Goal: Task Accomplishment & Management: Manage account settings

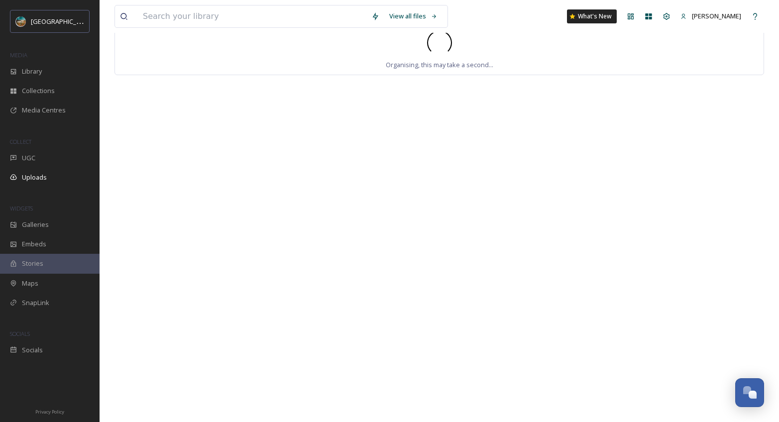
scroll to position [3803, 0]
click at [46, 175] on span "Uploads" at bounding box center [34, 177] width 25 height 9
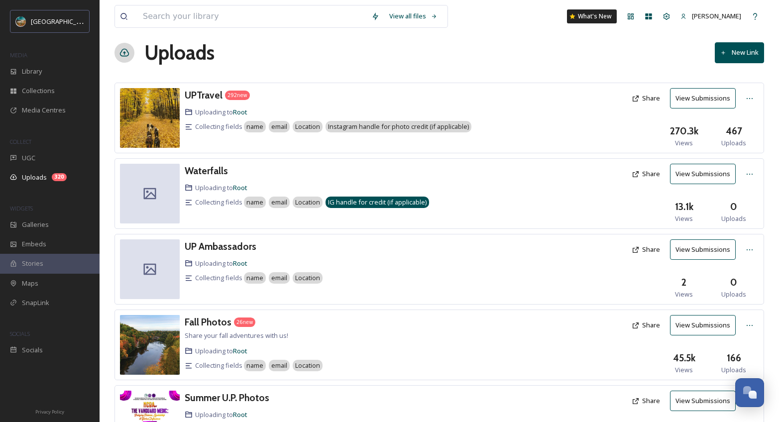
scroll to position [12, 0]
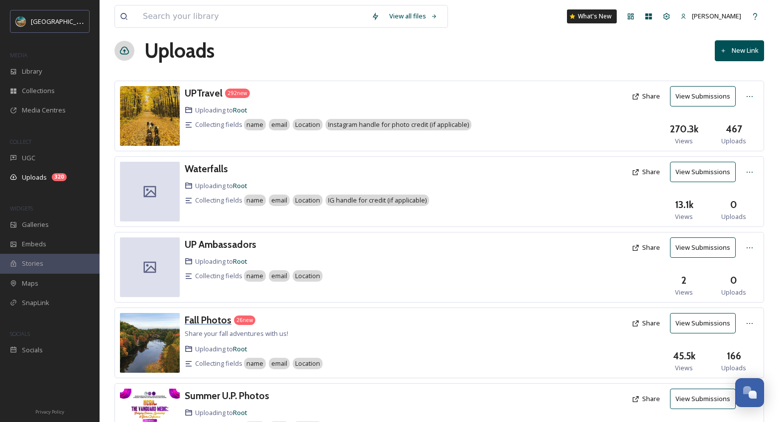
click at [211, 318] on h3 "Fall Photos" at bounding box center [208, 320] width 47 height 12
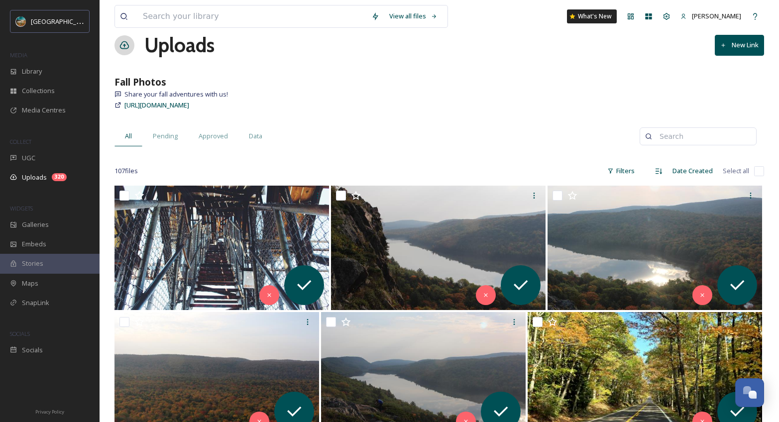
scroll to position [101, 0]
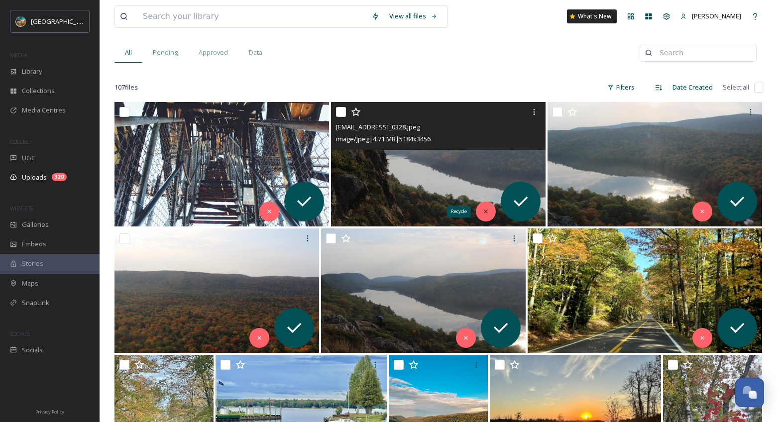
click at [478, 213] on div "Recycle" at bounding box center [486, 212] width 20 height 20
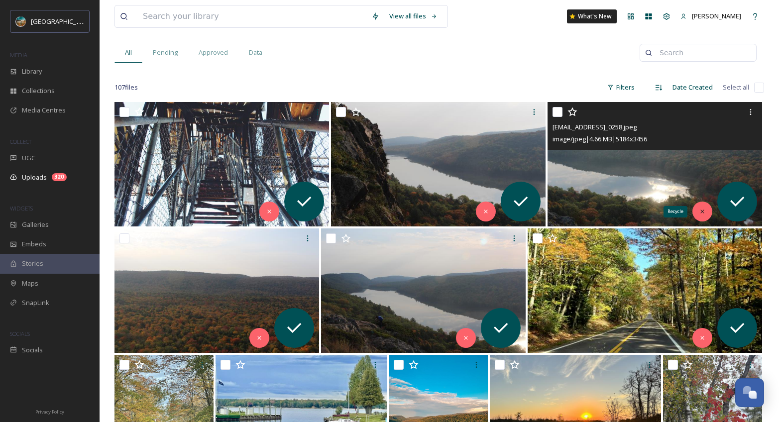
click at [703, 213] on icon at bounding box center [702, 211] width 7 height 7
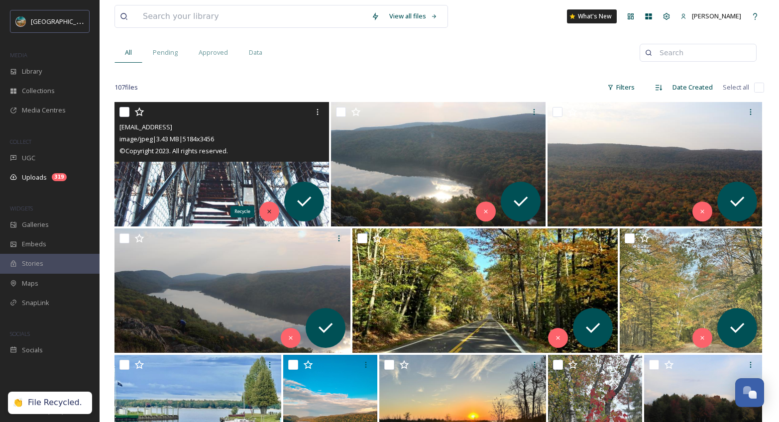
click at [266, 212] on icon at bounding box center [269, 211] width 7 height 7
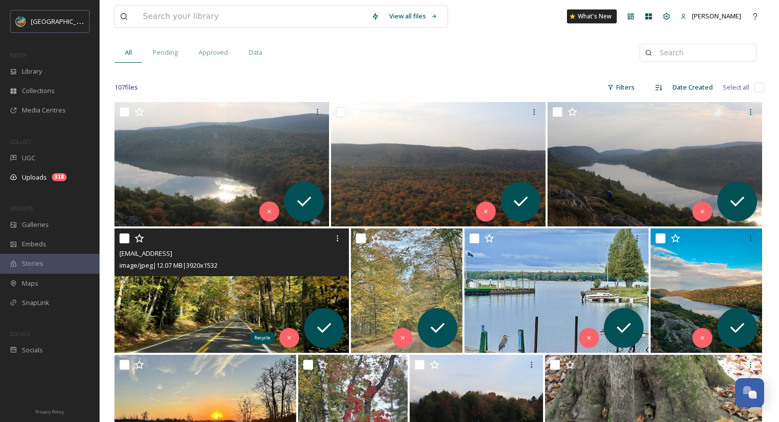
click at [291, 337] on icon at bounding box center [289, 338] width 3 height 3
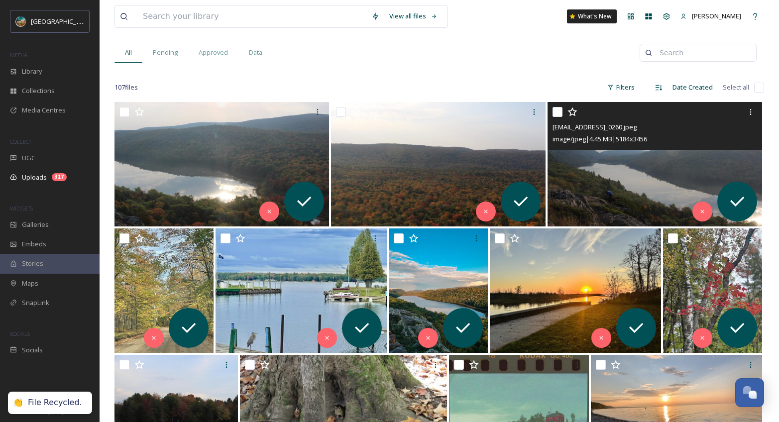
click at [645, 166] on img at bounding box center [655, 164] width 215 height 124
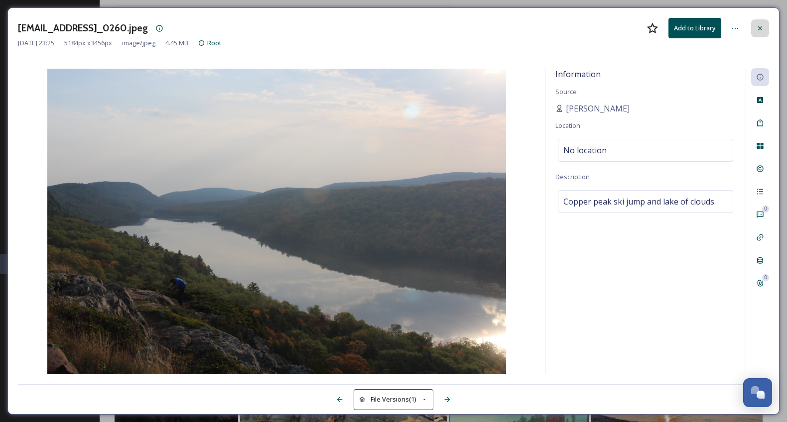
click at [761, 27] on icon at bounding box center [760, 28] width 4 height 4
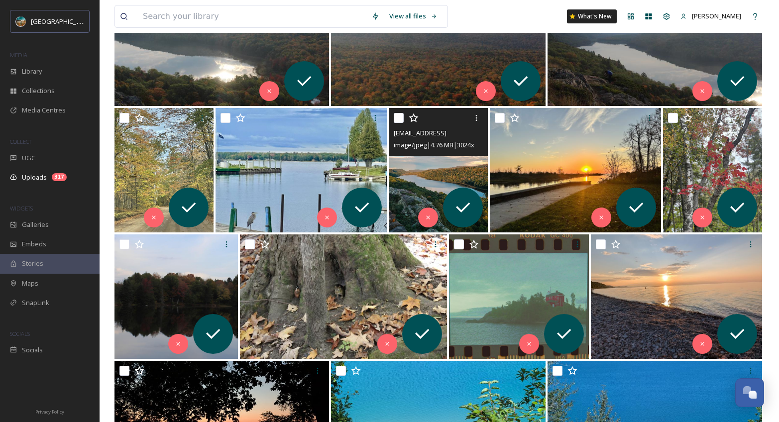
scroll to position [264, 0]
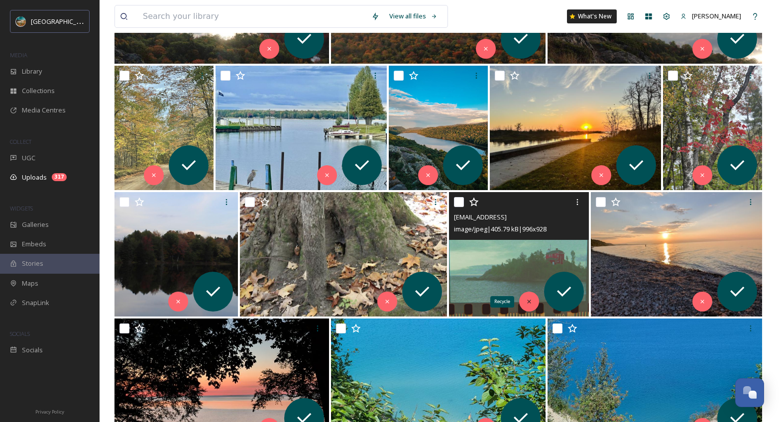
click at [532, 302] on icon at bounding box center [529, 301] width 7 height 7
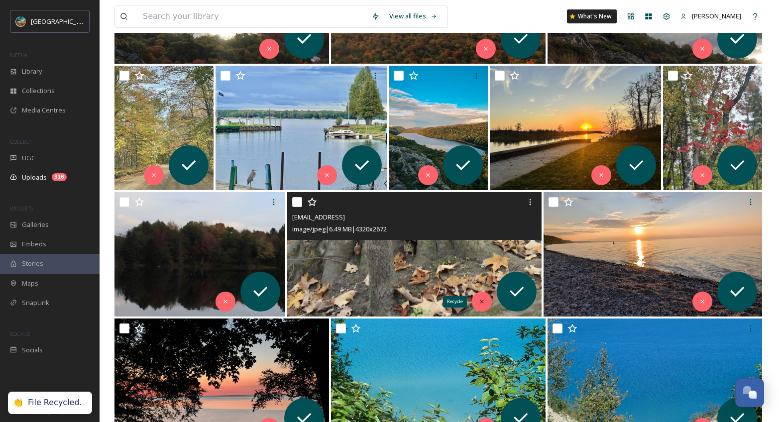
click at [482, 302] on icon at bounding box center [481, 301] width 3 height 3
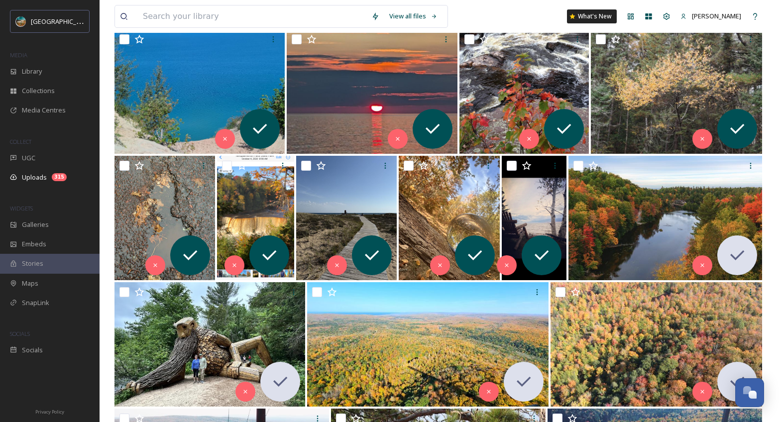
scroll to position [678, 0]
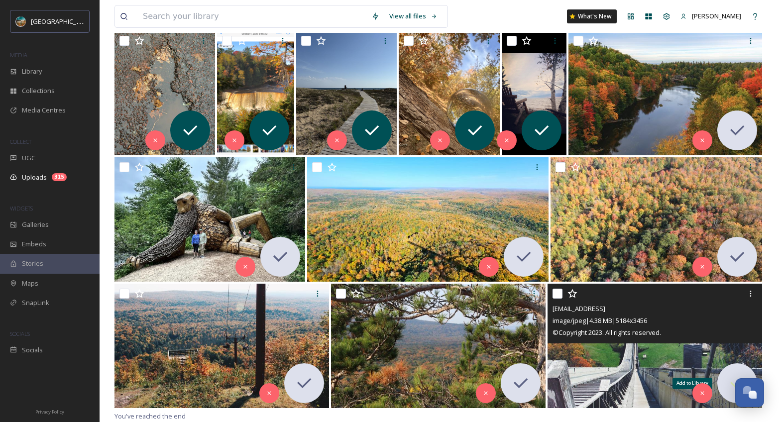
click at [730, 383] on icon at bounding box center [737, 383] width 20 height 20
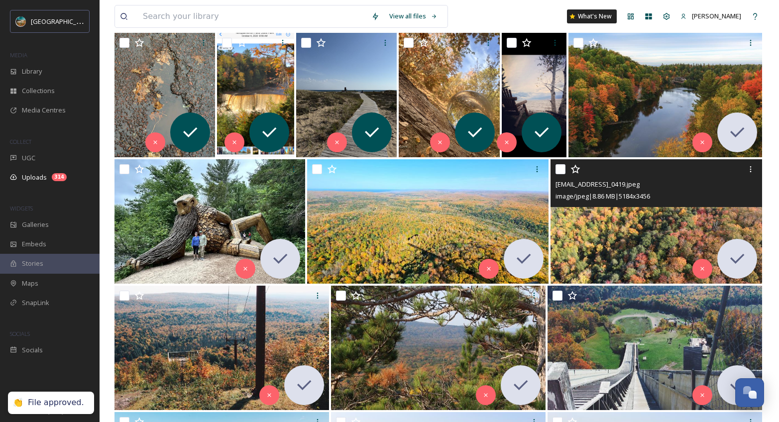
scroll to position [674, 0]
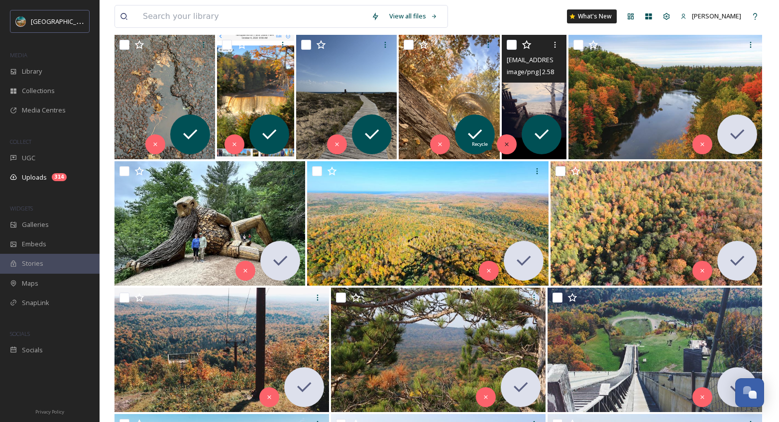
click at [512, 142] on div "Recycle" at bounding box center [507, 144] width 20 height 20
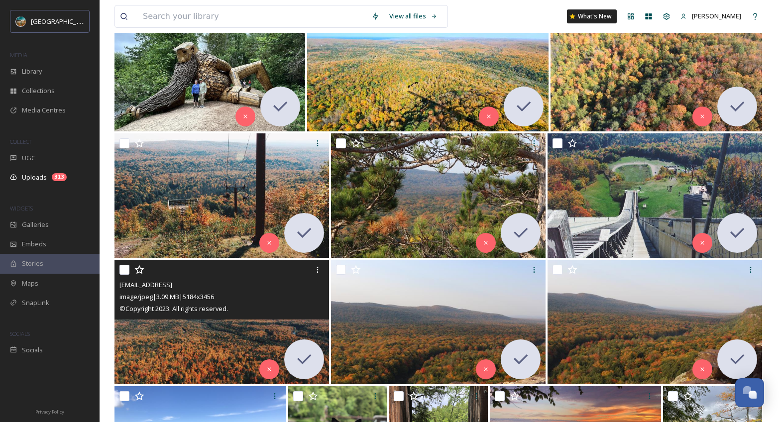
scroll to position [1057, 0]
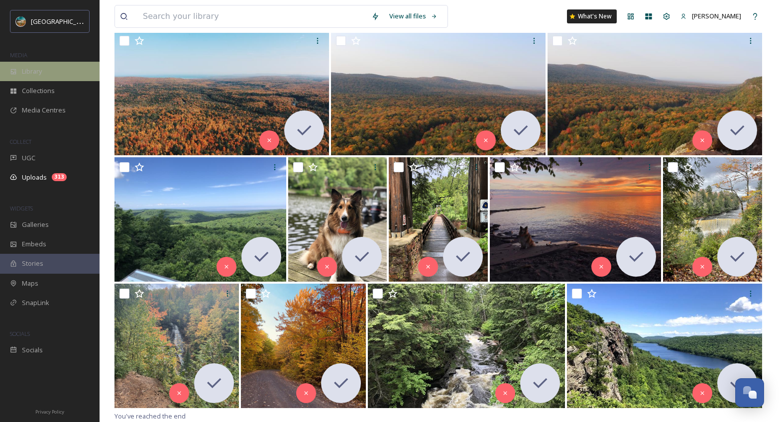
click at [71, 68] on div "Library" at bounding box center [50, 71] width 100 height 19
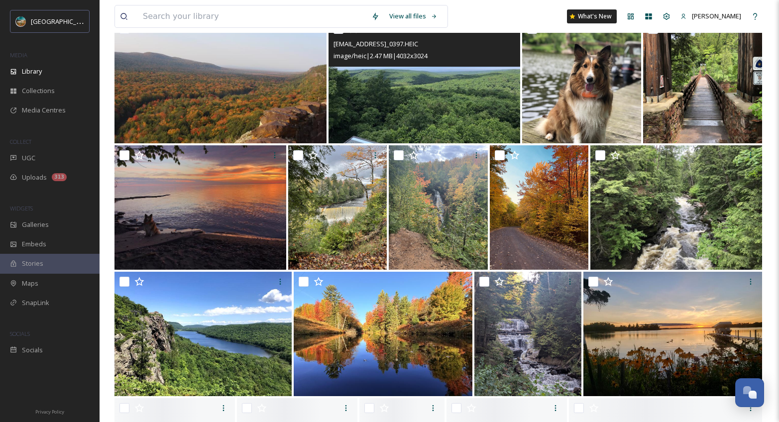
scroll to position [1091, 0]
